Goal: Information Seeking & Learning: Check status

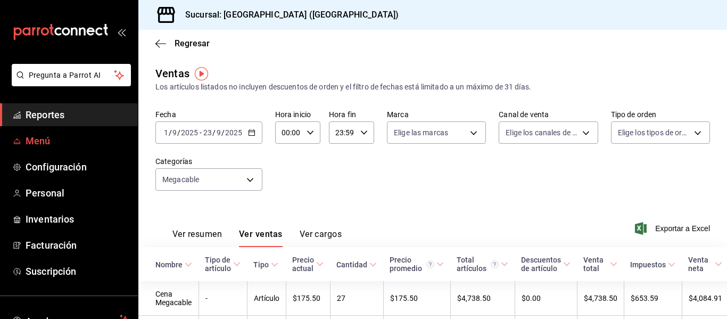
click at [80, 132] on link "Menú" at bounding box center [69, 140] width 138 height 23
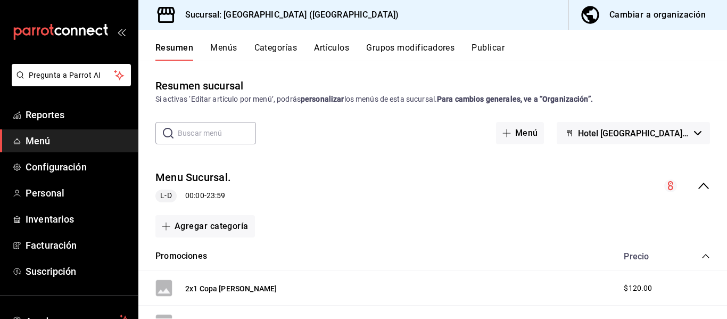
click at [40, 139] on span "Menú" at bounding box center [78, 141] width 104 height 14
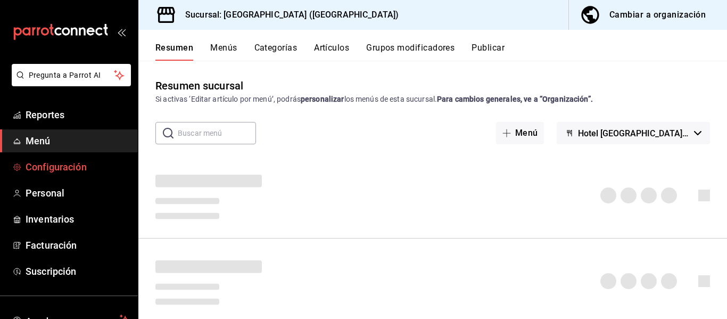
click at [29, 174] on span "Configuración" at bounding box center [78, 167] width 104 height 14
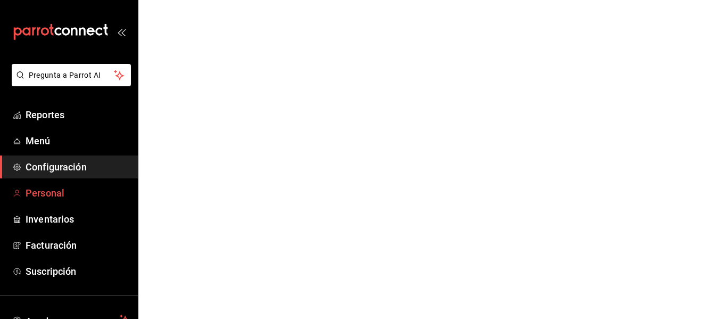
click at [63, 193] on span "Personal" at bounding box center [78, 193] width 104 height 14
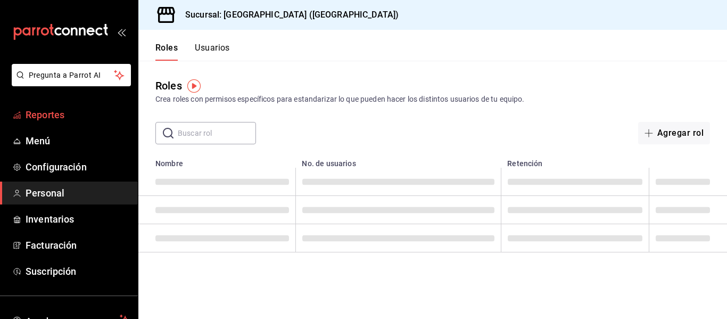
click at [54, 112] on span "Reportes" at bounding box center [78, 115] width 104 height 14
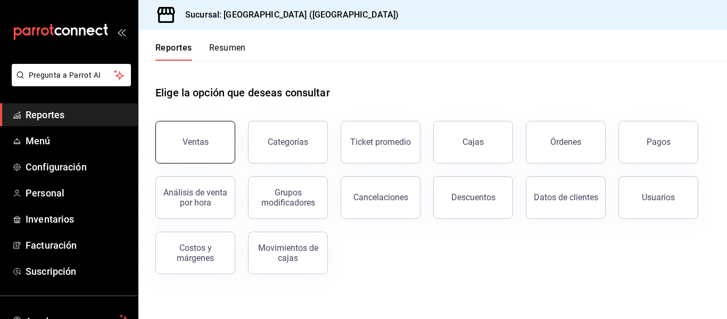
click at [191, 146] on div "Ventas" at bounding box center [196, 142] width 26 height 10
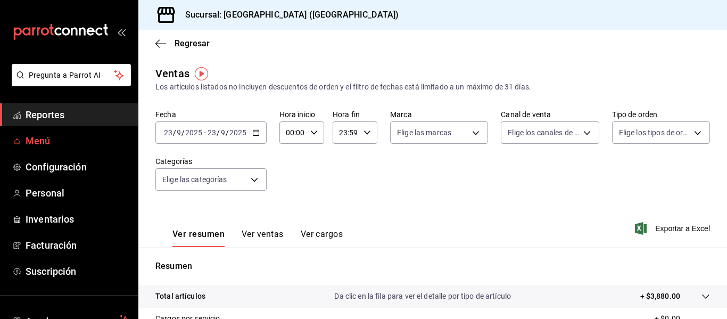
click at [69, 136] on span "Menú" at bounding box center [78, 141] width 104 height 14
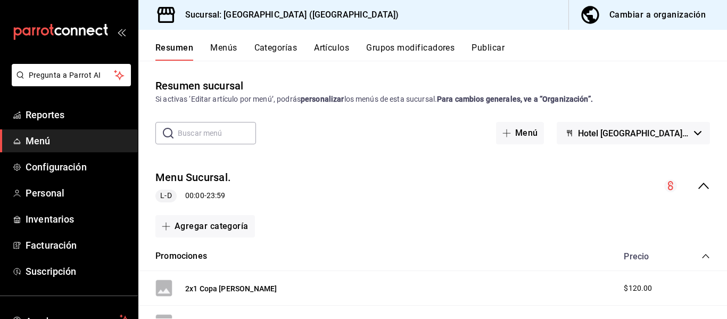
drag, startPoint x: 220, startPoint y: 43, endPoint x: 82, endPoint y: 146, distance: 172.7
click at [220, 43] on button "Menús" at bounding box center [223, 52] width 27 height 18
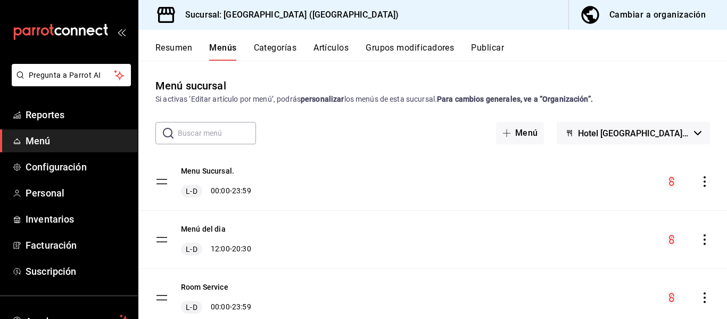
click at [84, 141] on span "Menú" at bounding box center [78, 141] width 104 height 14
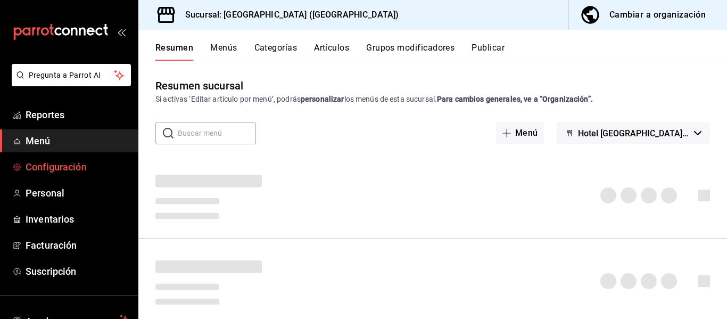
click at [77, 166] on span "Configuración" at bounding box center [78, 167] width 104 height 14
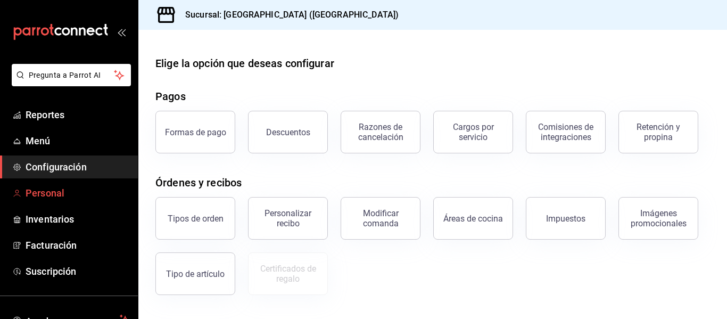
click at [63, 192] on span "Personal" at bounding box center [78, 193] width 104 height 14
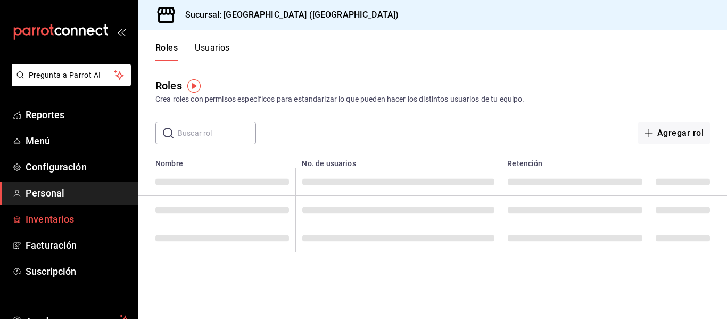
click at [67, 219] on span "Inventarios" at bounding box center [78, 219] width 104 height 14
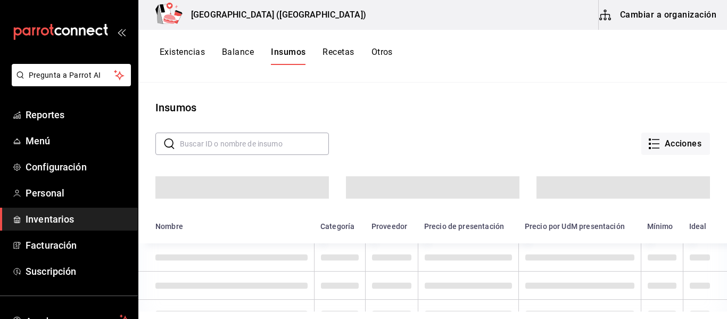
scroll to position [53, 0]
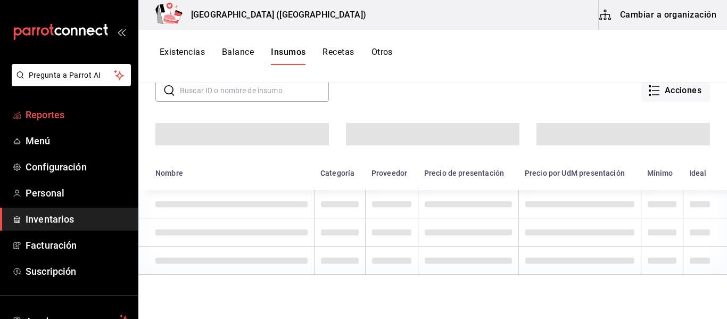
click at [60, 115] on span "Reportes" at bounding box center [78, 115] width 104 height 14
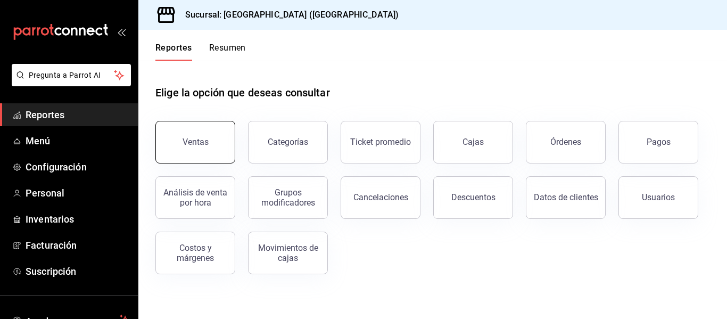
click at [223, 149] on button "Ventas" at bounding box center [195, 142] width 80 height 43
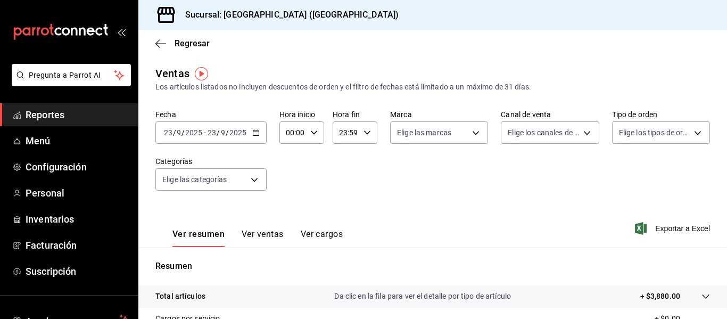
click at [260, 236] on button "Ver ventas" at bounding box center [263, 238] width 42 height 18
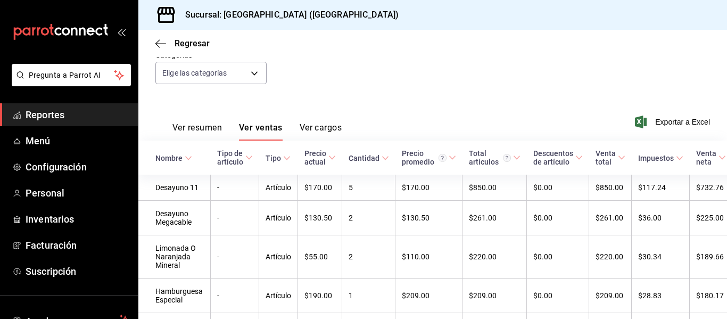
scroll to position [160, 0]
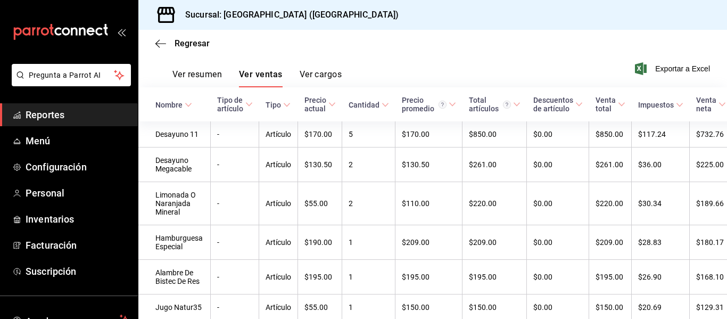
click at [215, 76] on button "Ver resumen" at bounding box center [197, 78] width 50 height 18
